Goal: Task Accomplishment & Management: Manage account settings

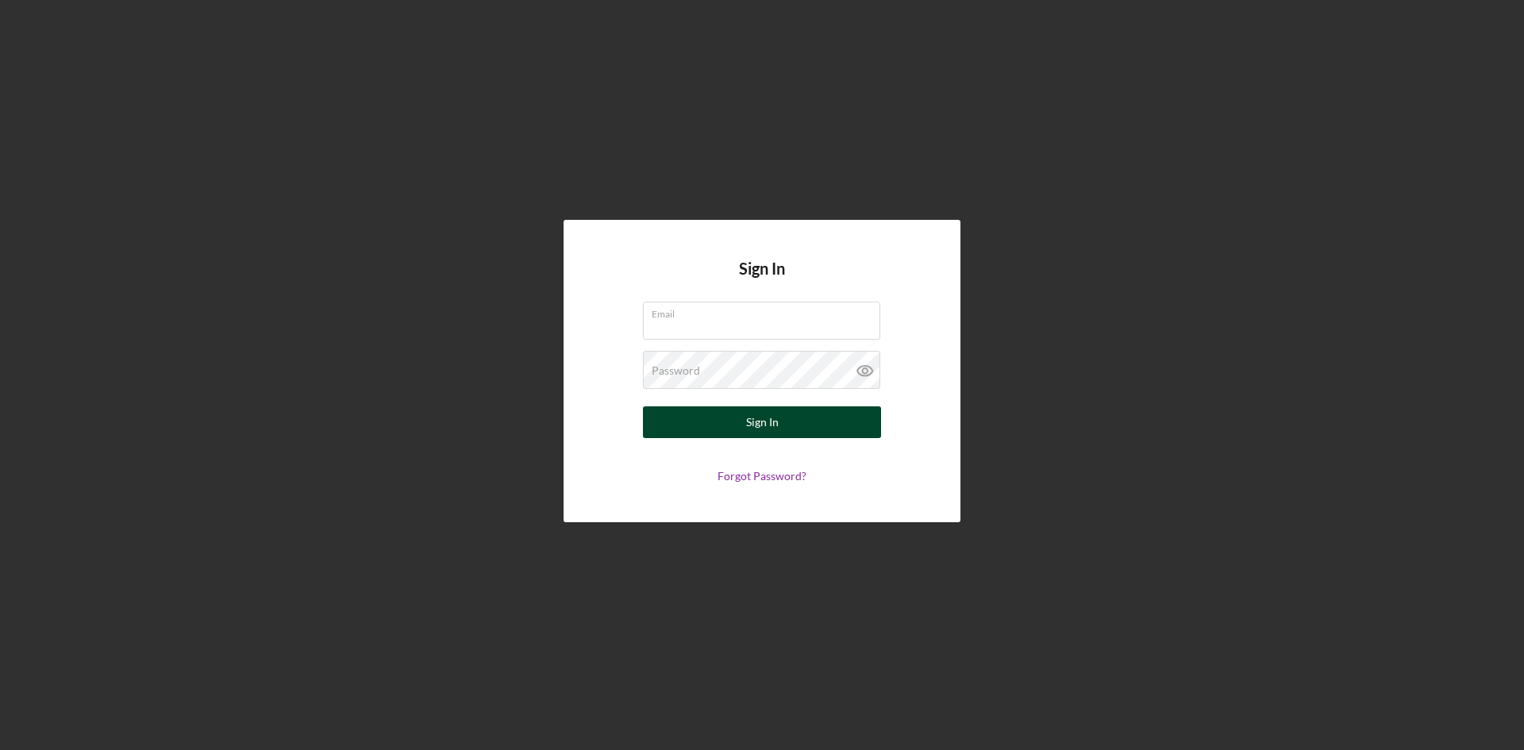
type input "[PERSON_NAME][EMAIL_ADDRESS][DOMAIN_NAME]"
click at [779, 419] on button "Sign In" at bounding box center [762, 422] width 238 height 32
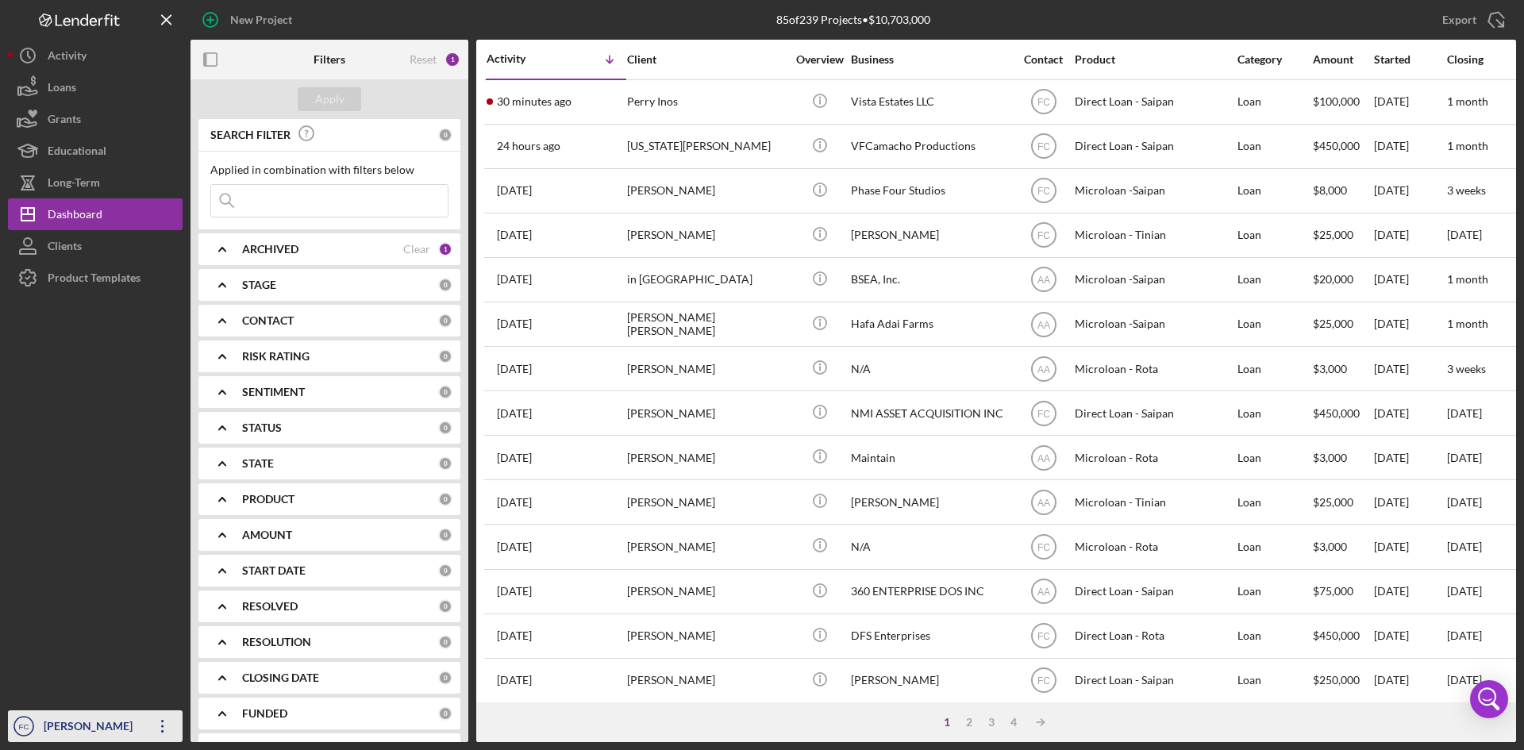
click at [58, 717] on div "[PERSON_NAME]" at bounding box center [91, 728] width 103 height 36
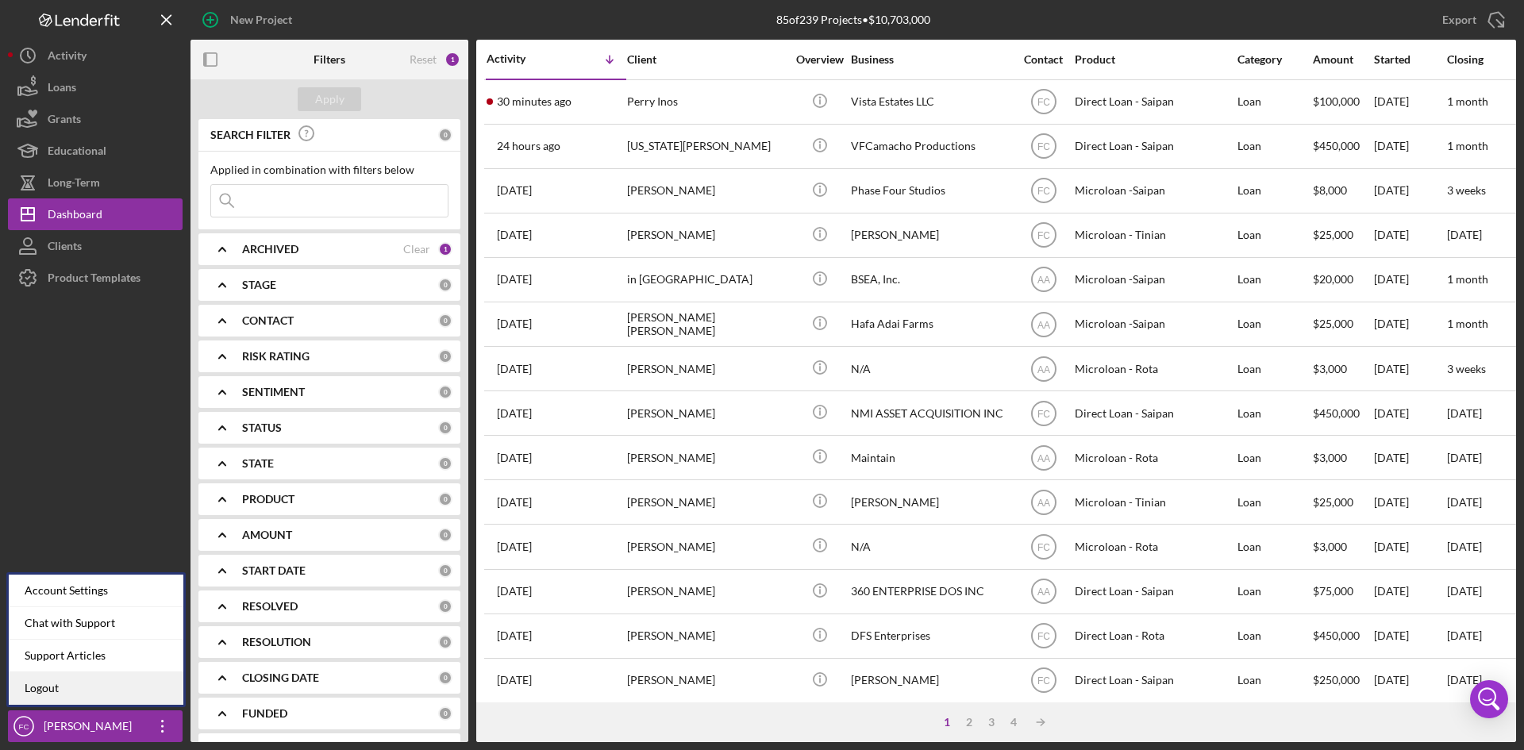
click at [81, 686] on link "Logout" at bounding box center [96, 688] width 175 height 33
